Goal: Information Seeking & Learning: Find specific fact

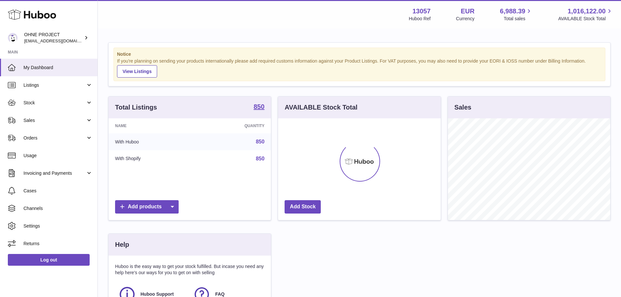
scroll to position [102, 163]
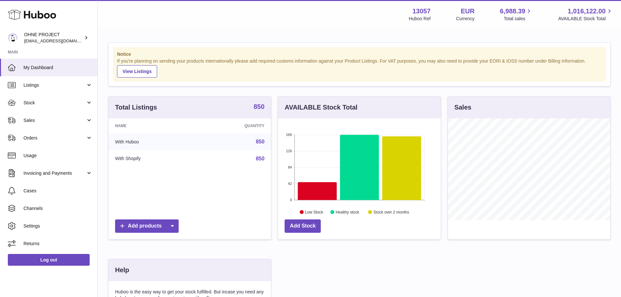
click at [258, 105] on strong "850" at bounding box center [258, 106] width 11 height 7
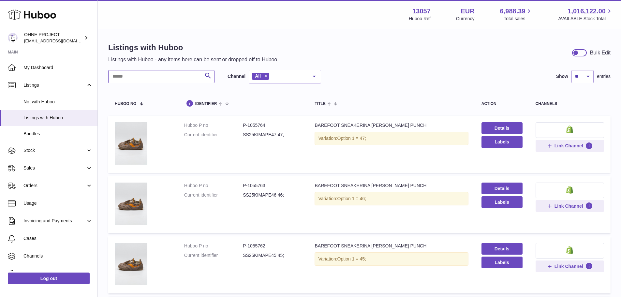
click at [147, 74] on input "text" at bounding box center [161, 76] width 106 height 13
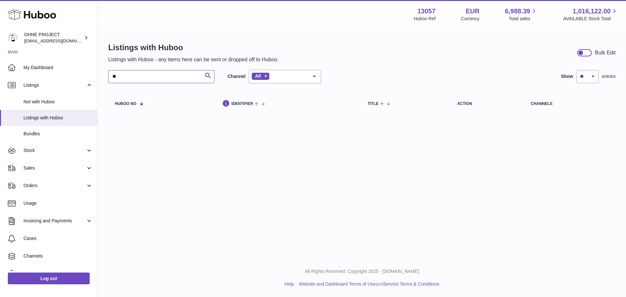
type input "*"
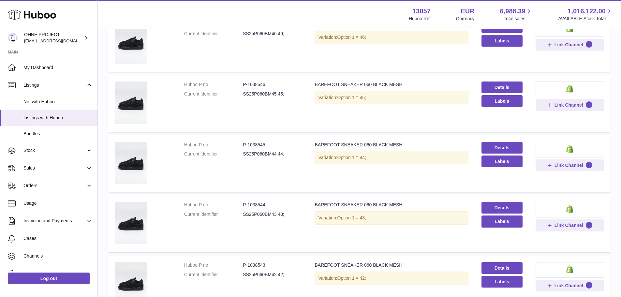
scroll to position [163, 0]
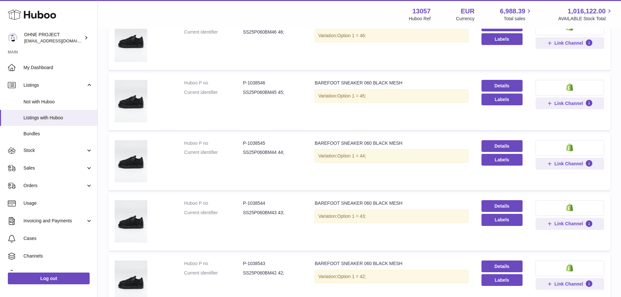
click at [258, 201] on dd "P-1038544" at bounding box center [272, 203] width 59 height 6
copy dd "1038544"
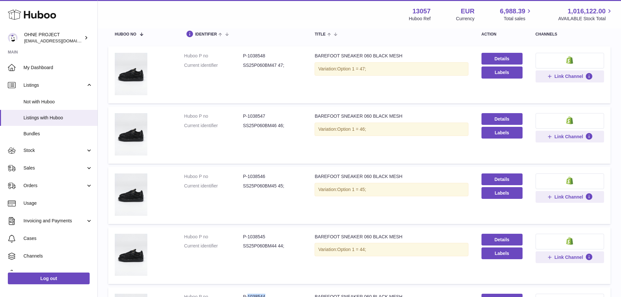
scroll to position [0, 0]
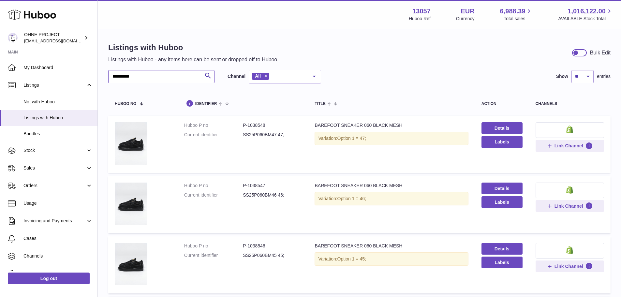
drag, startPoint x: 141, startPoint y: 74, endPoint x: 100, endPoint y: 82, distance: 41.3
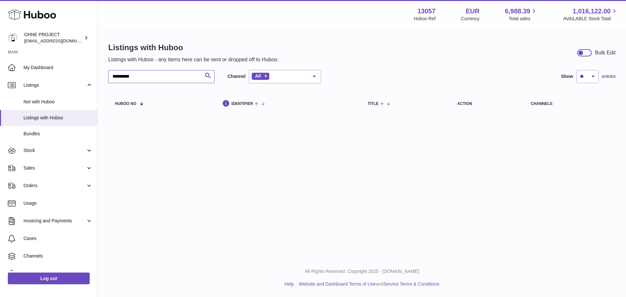
drag, startPoint x: 149, startPoint y: 75, endPoint x: 99, endPoint y: 74, distance: 49.2
click at [99, 74] on div "**********" at bounding box center [362, 78] width 528 height 99
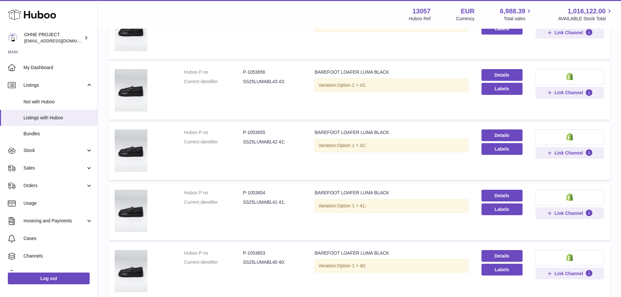
scroll to position [290, 0]
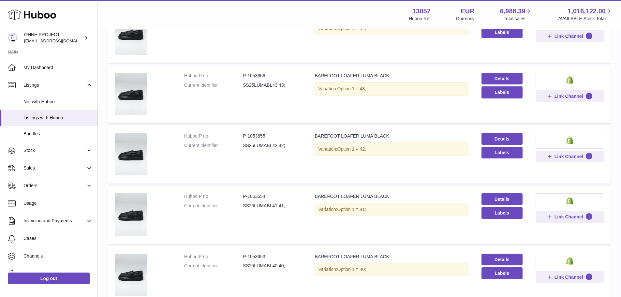
type input "**********"
click at [253, 73] on dd "P-1053656" at bounding box center [272, 76] width 59 height 6
copy dd "1053656"
